Goal: Task Accomplishment & Management: Use online tool/utility

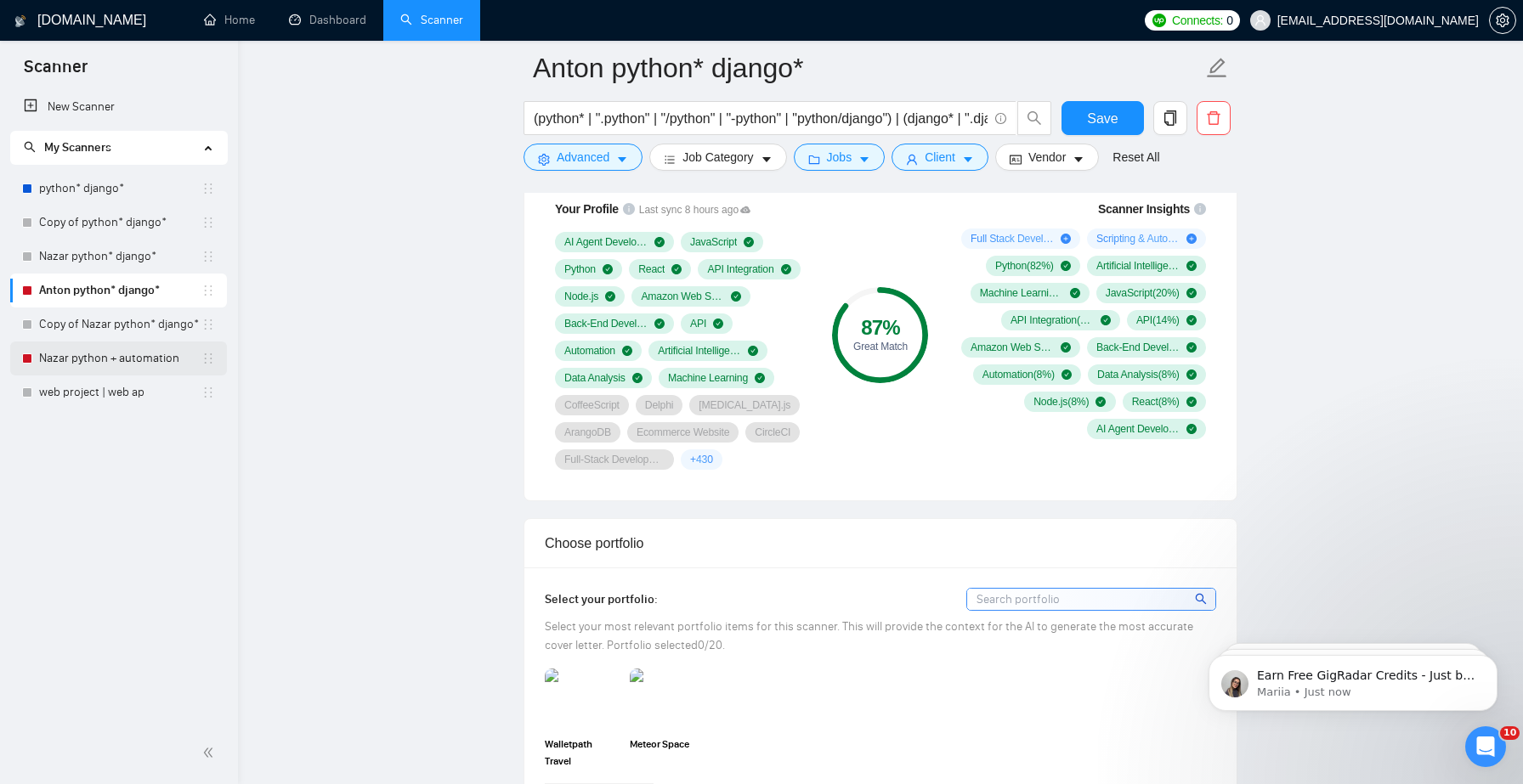
click at [96, 365] on link "Nazar python + automation" at bounding box center [120, 358] width 162 height 34
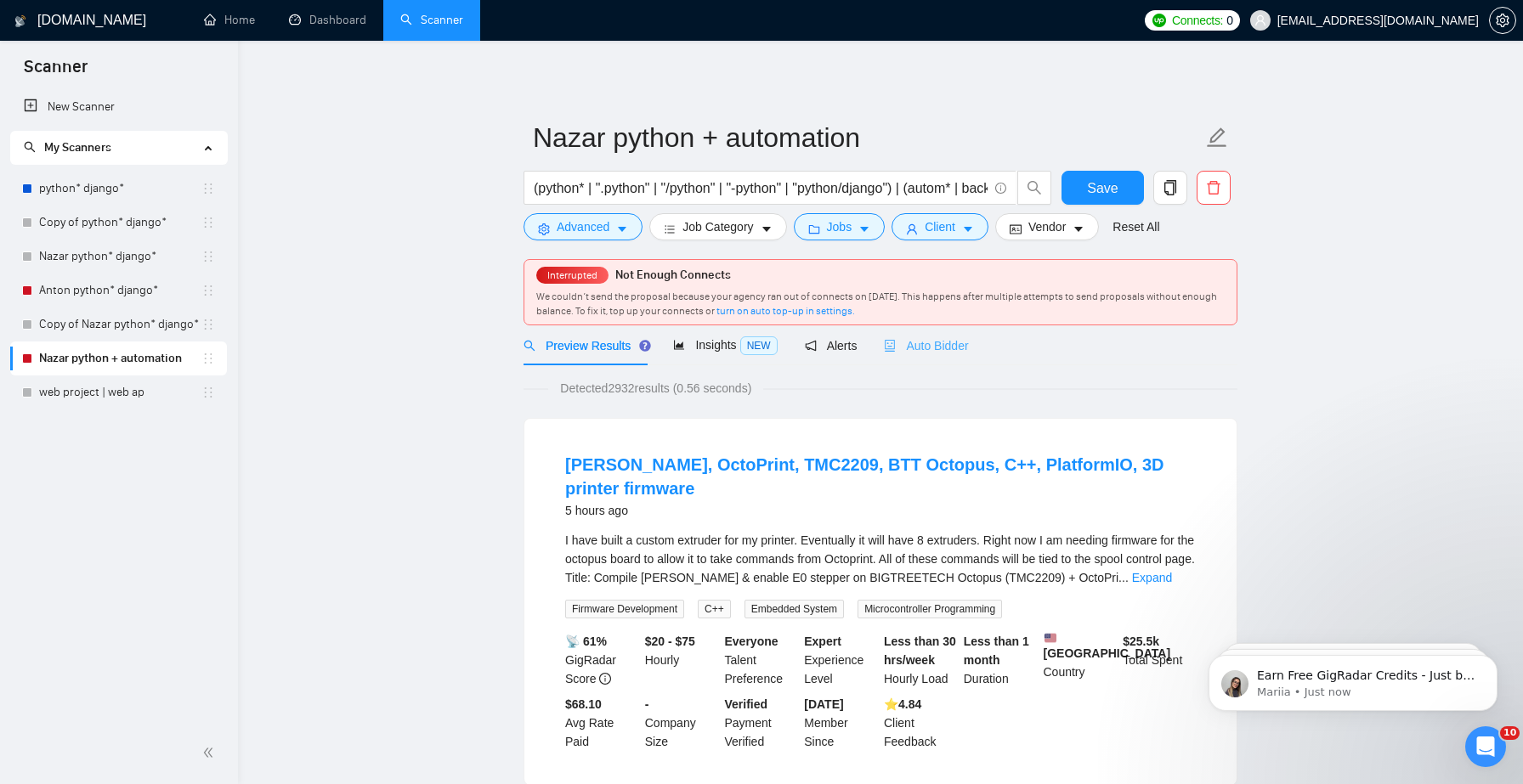
click at [924, 358] on div "Auto Bidder" at bounding box center [926, 346] width 84 height 40
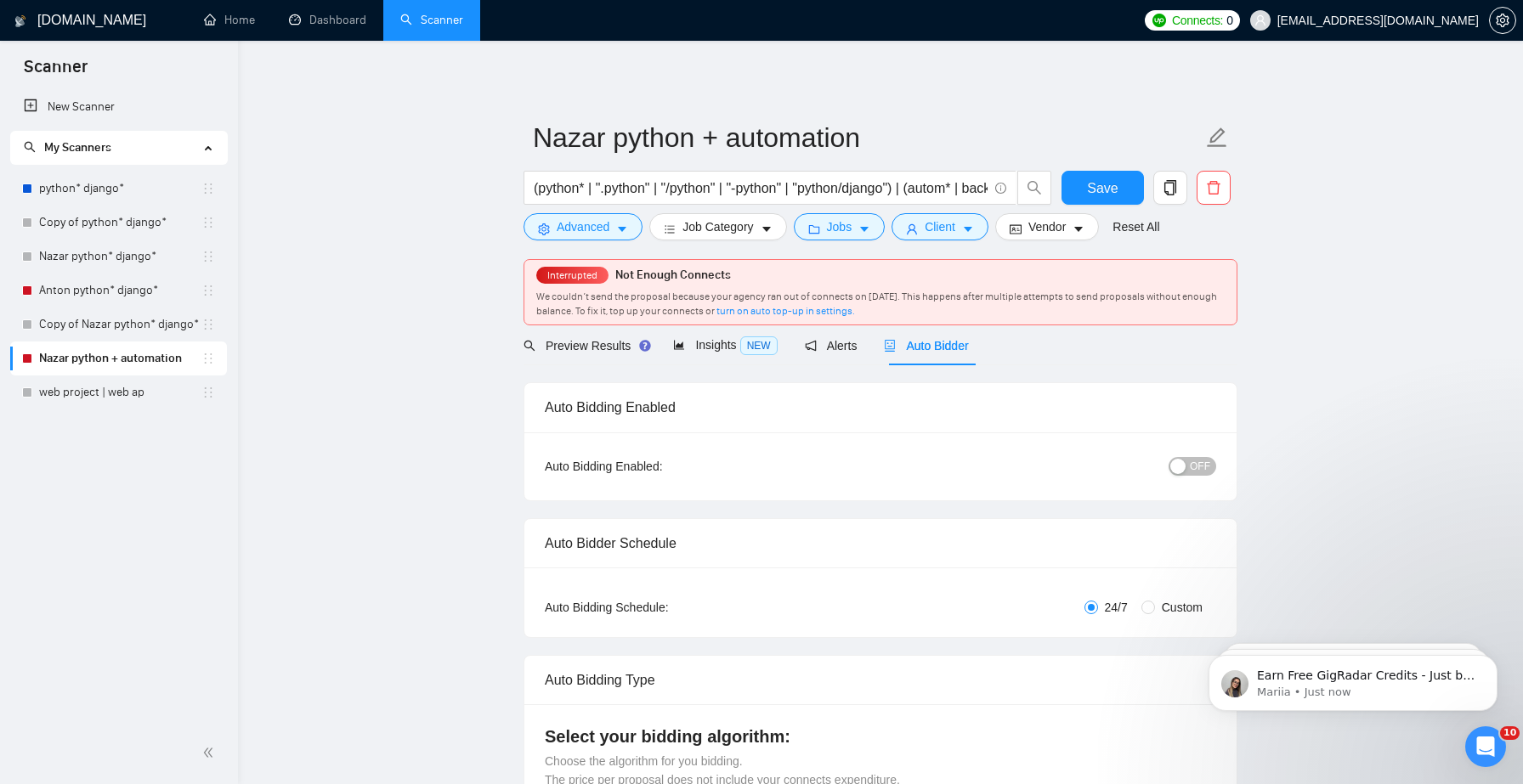
checkbox input "true"
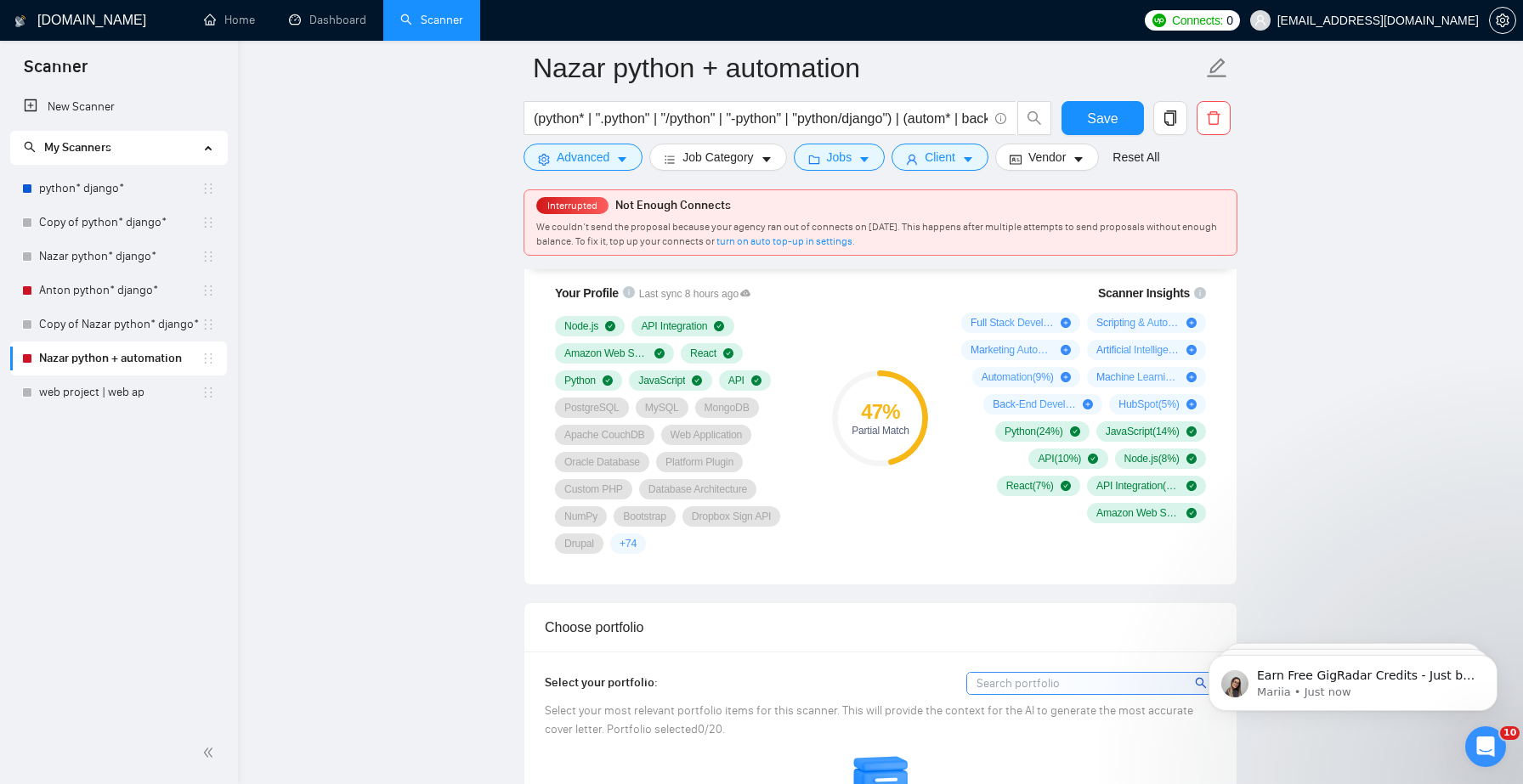
scroll to position [1159, 0]
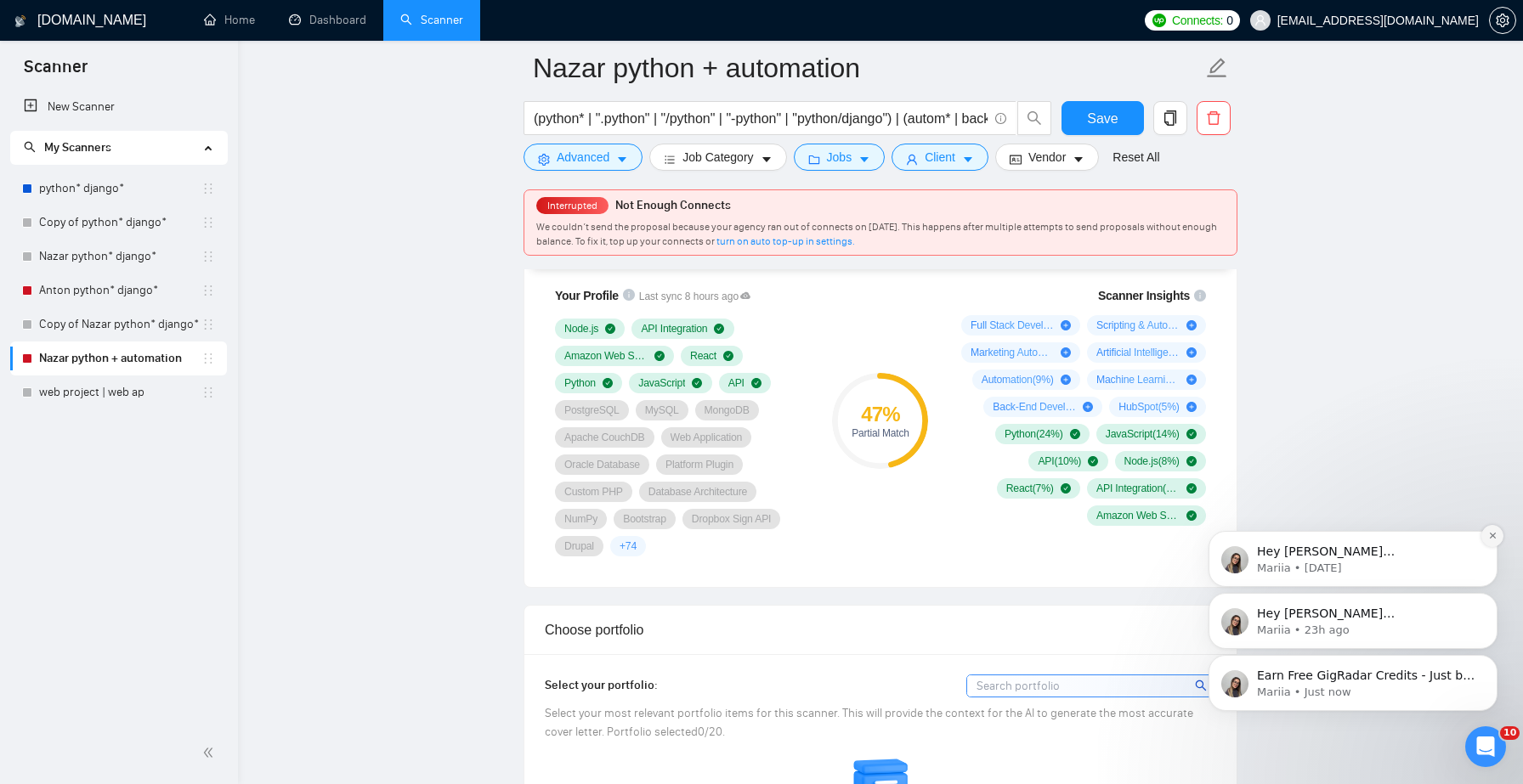
click at [1493, 536] on icon "Dismiss notification" at bounding box center [1492, 535] width 5 height 5
click at [1489, 599] on icon "Dismiss notification" at bounding box center [1492, 597] width 5 height 5
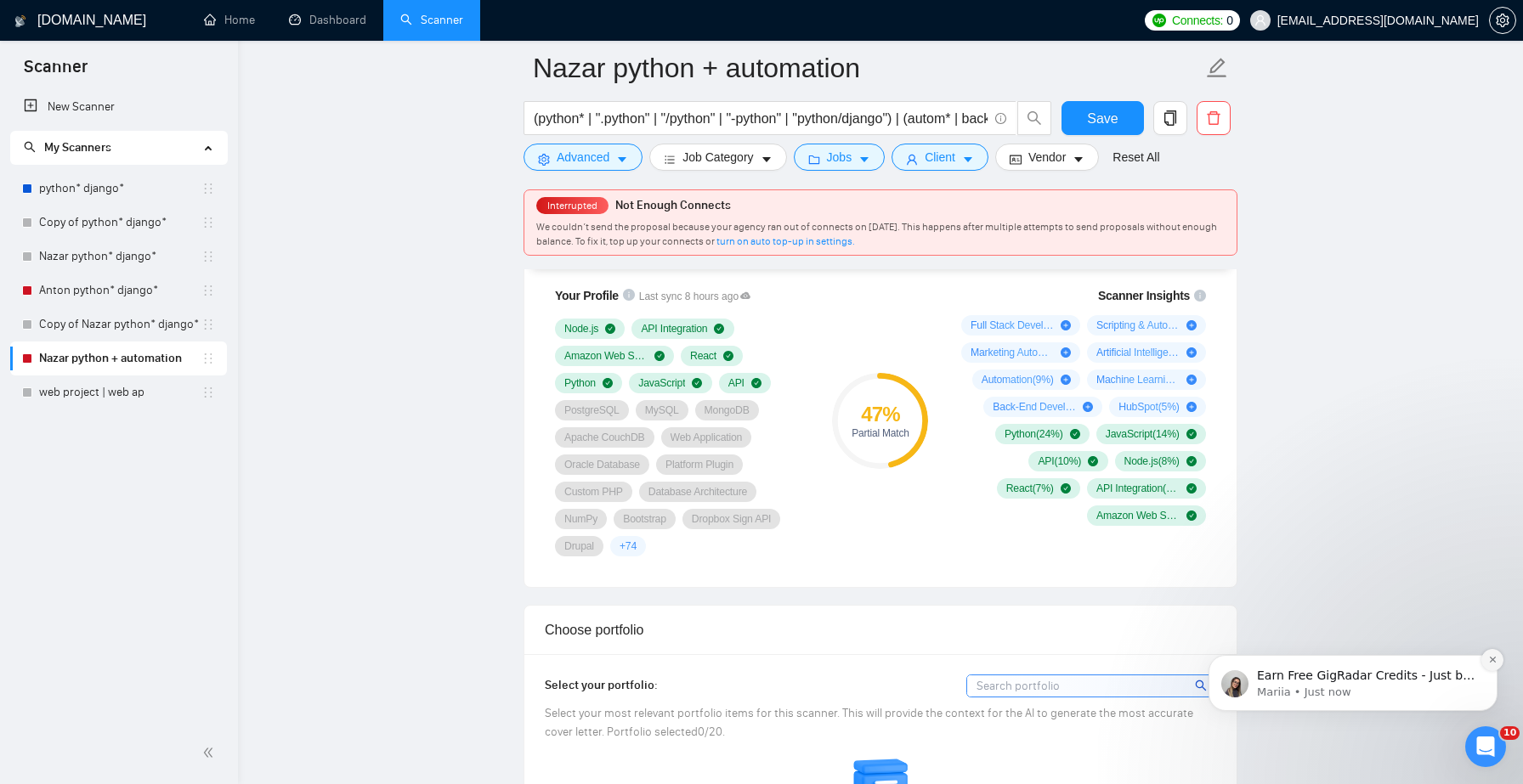
click at [1488, 659] on icon "Dismiss notification" at bounding box center [1493, 660] width 9 height 9
